Goal: Task Accomplishment & Management: Manage account settings

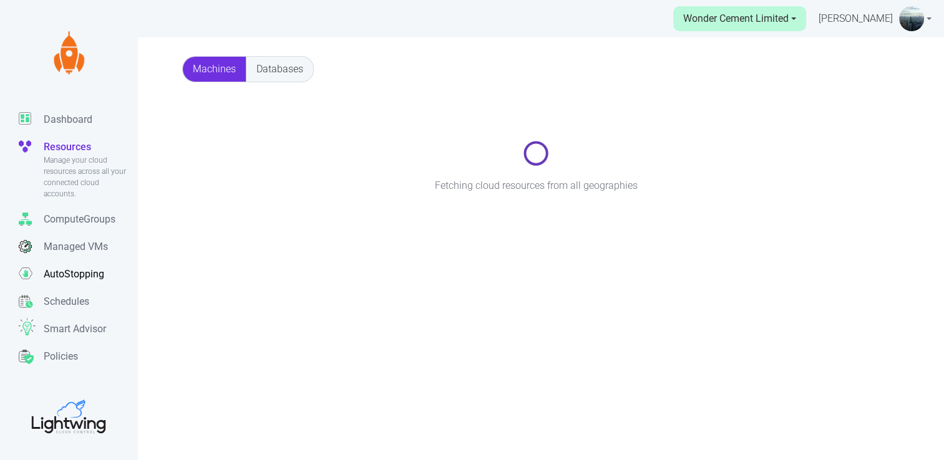
click at [73, 274] on p "AutoStopping" at bounding box center [74, 274] width 61 height 15
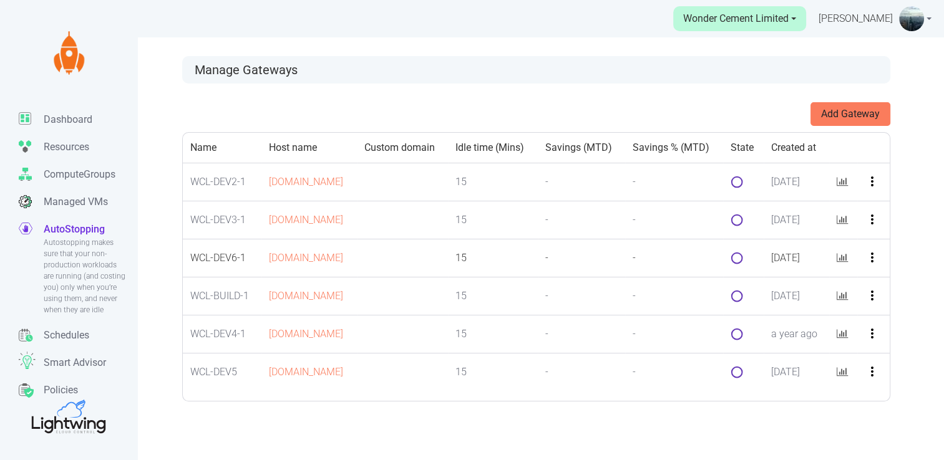
scroll to position [37, 0]
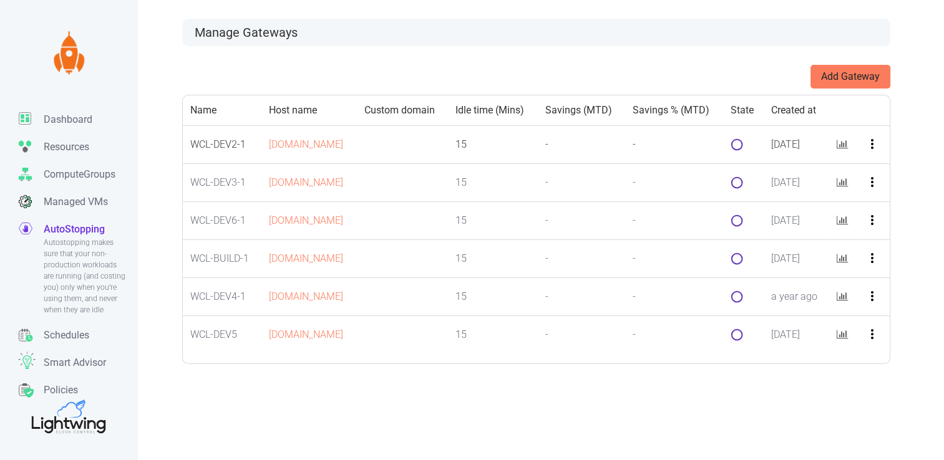
click at [878, 152] on icon "more_vert" at bounding box center [872, 144] width 15 height 15
click at [868, 187] on button "Edit" at bounding box center [890, 190] width 99 height 20
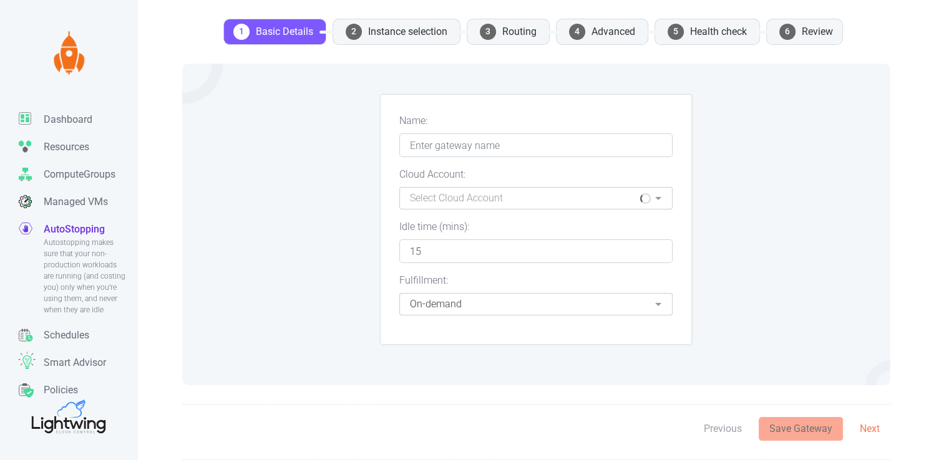
type input "WCL-DEV2-1"
click at [596, 32] on li "4 Advanced" at bounding box center [602, 32] width 92 height 26
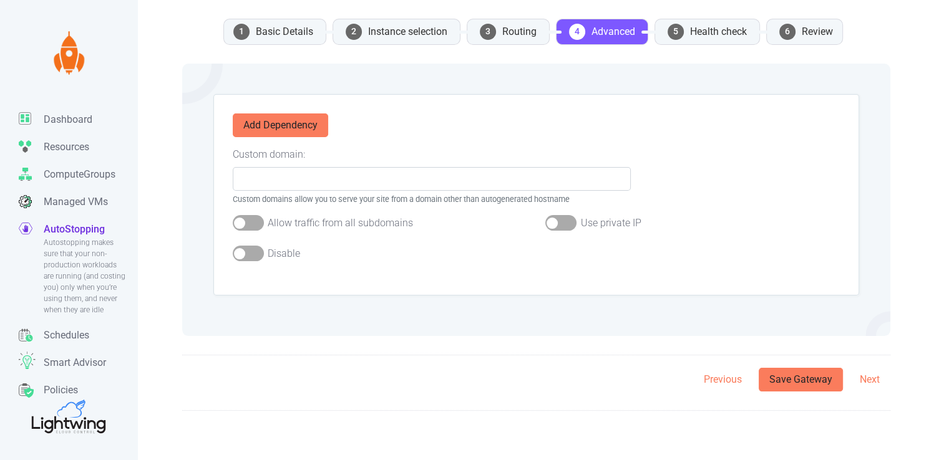
click at [234, 258] on div at bounding box center [248, 254] width 31 height 16
click at [0, 0] on input "checkbox" at bounding box center [0, 0] width 0 height 0
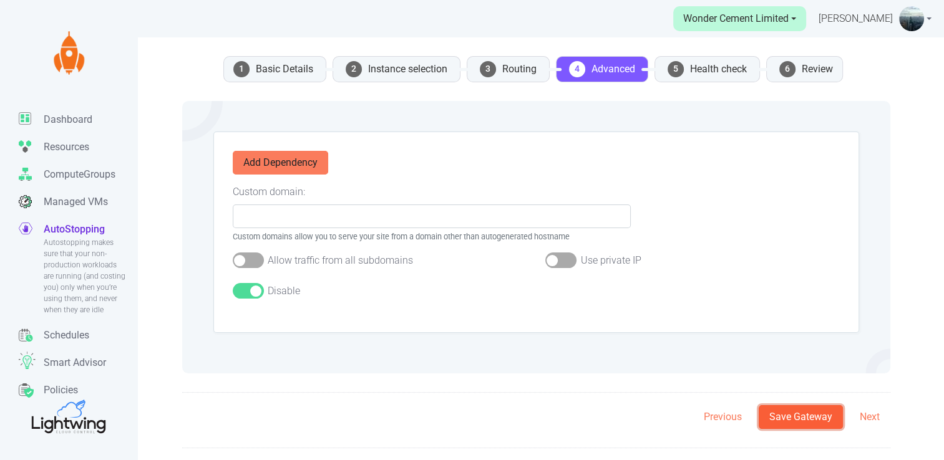
click at [804, 415] on button "Save Gateway" at bounding box center [800, 417] width 84 height 24
